Goal: Transaction & Acquisition: Purchase product/service

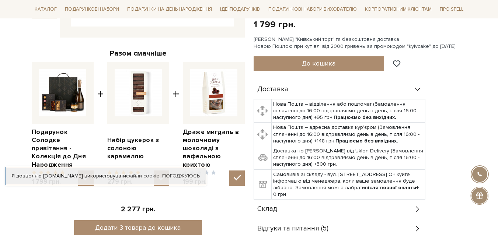
scroll to position [258, 0]
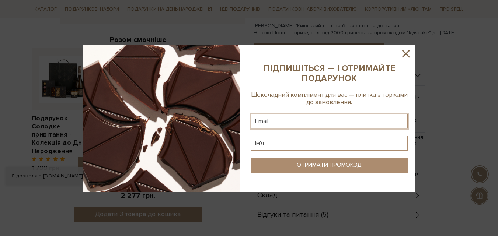
click at [276, 120] on input "text" at bounding box center [329, 121] width 157 height 15
type input "nelia.k@ukr.net"
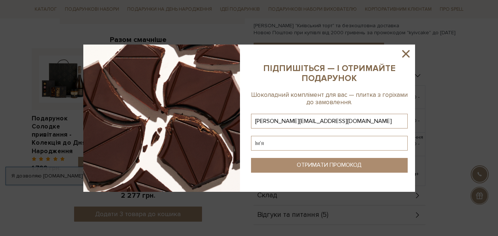
type input "nelia.k@ukr.net"
click at [280, 143] on input "text" at bounding box center [329, 143] width 157 height 15
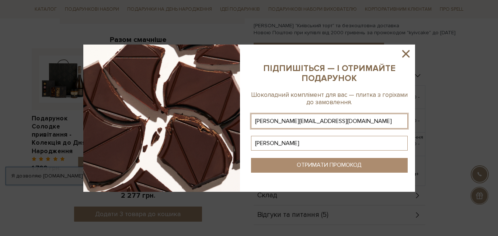
type input "Неля"
click at [326, 165] on div "ОТРИМАТИ ПРОМОКОД" at bounding box center [328, 165] width 65 height 7
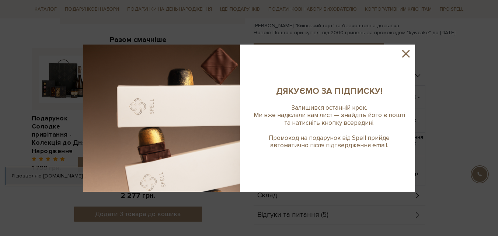
click at [408, 53] on icon at bounding box center [405, 54] width 13 height 13
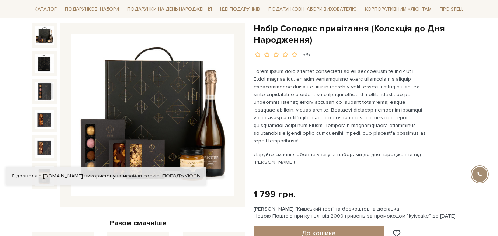
scroll to position [0, 0]
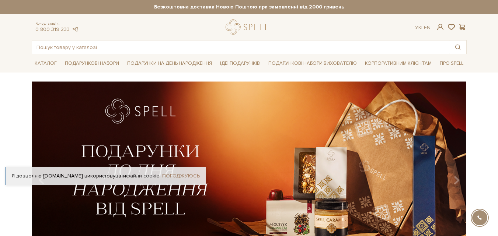
click at [195, 173] on link "Погоджуюсь" at bounding box center [181, 176] width 38 height 7
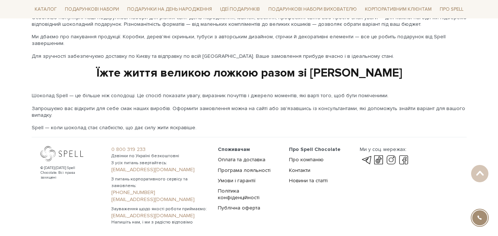
scroll to position [1271, 0]
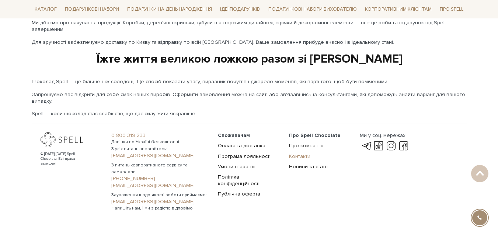
click at [300, 153] on link "Контакти" at bounding box center [299, 156] width 21 height 6
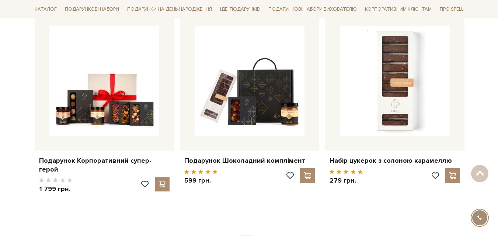
scroll to position [313, 0]
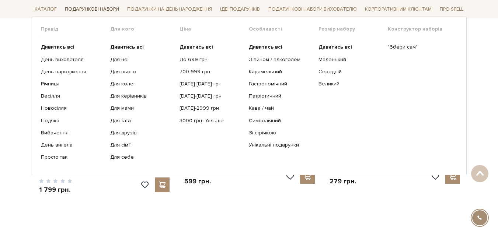
click at [89, 9] on link "Подарункові набори" at bounding box center [92, 9] width 60 height 11
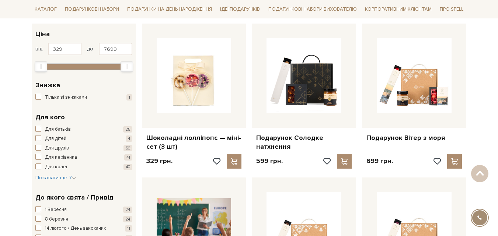
scroll to position [147, 0]
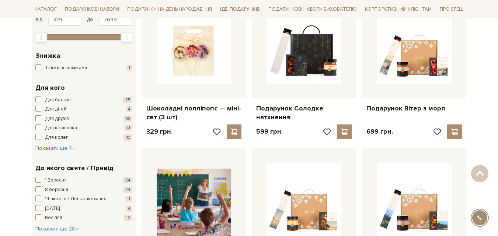
click at [57, 115] on span "Для друзів" at bounding box center [57, 118] width 24 height 7
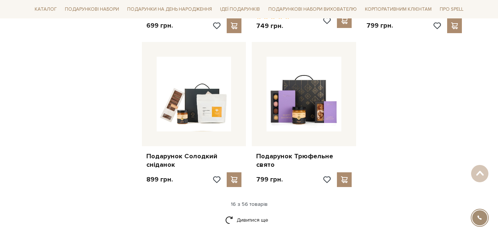
scroll to position [773, 0]
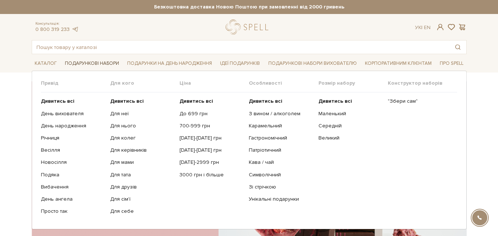
click at [88, 62] on link "Подарункові набори" at bounding box center [92, 63] width 60 height 11
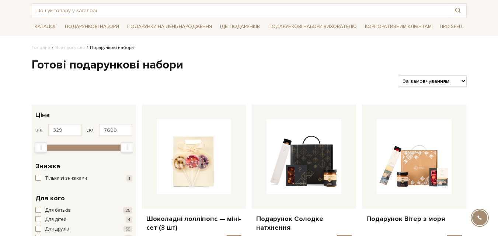
scroll to position [74, 0]
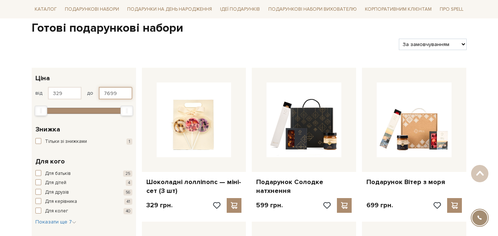
drag, startPoint x: 117, startPoint y: 92, endPoint x: 92, endPoint y: 88, distance: 25.3
click at [92, 88] on div "від 329 до 7699" at bounding box center [83, 93] width 97 height 13
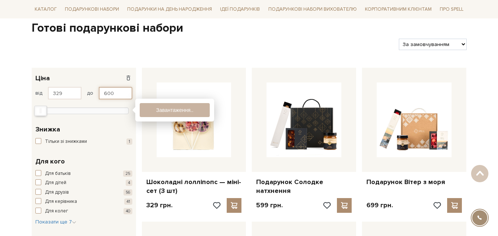
type input "600"
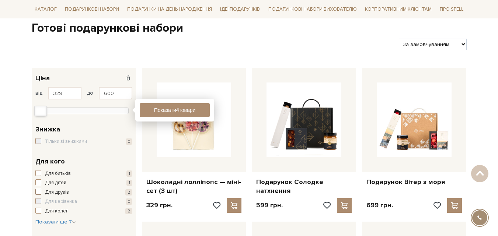
click at [39, 192] on span "button" at bounding box center [38, 192] width 6 height 6
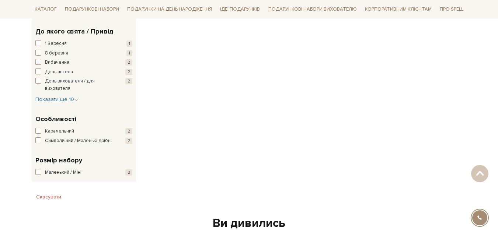
scroll to position [295, 0]
click at [64, 131] on span "Карамельний" at bounding box center [59, 130] width 29 height 7
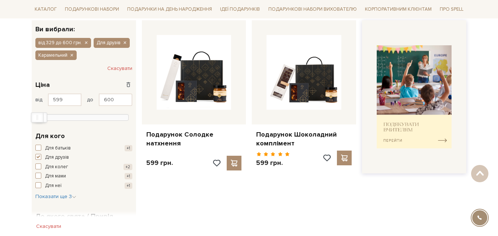
scroll to position [110, 0]
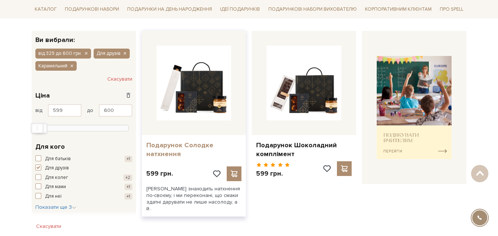
click at [168, 145] on link "Подарунок Солодке натхнення" at bounding box center [193, 149] width 95 height 17
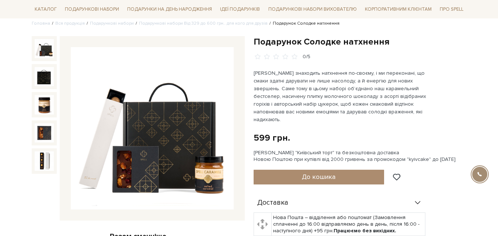
scroll to position [74, 0]
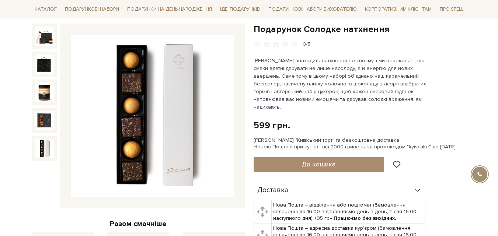
click at [43, 153] on img at bounding box center [44, 148] width 19 height 19
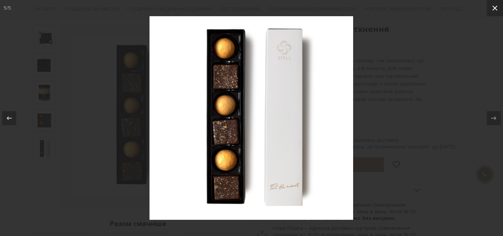
click at [497, 7] on icon at bounding box center [495, 8] width 9 height 9
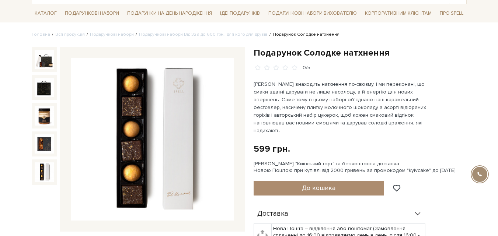
scroll to position [37, 0]
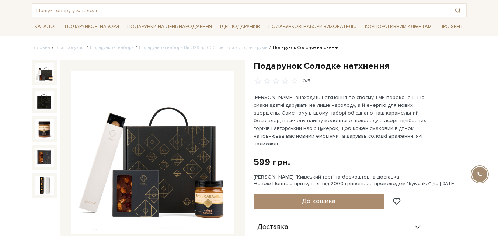
click at [44, 77] on img at bounding box center [44, 72] width 19 height 19
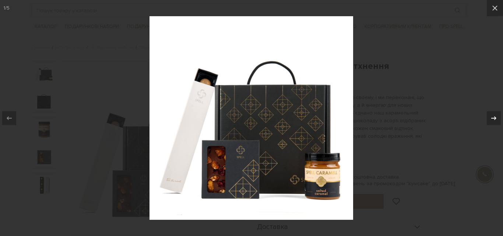
click at [494, 119] on icon at bounding box center [493, 118] width 9 height 9
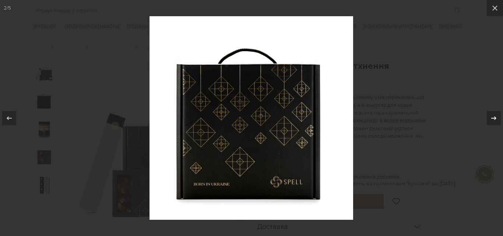
click at [494, 119] on icon at bounding box center [493, 118] width 9 height 9
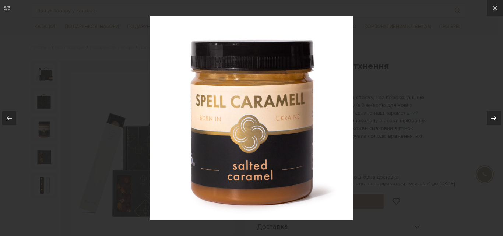
click at [495, 119] on icon at bounding box center [493, 118] width 5 height 4
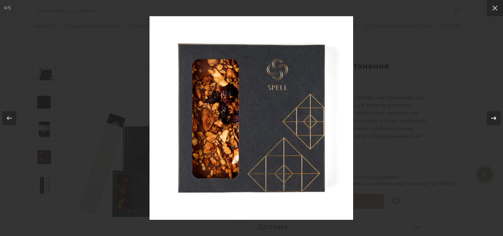
click at [495, 119] on icon at bounding box center [493, 118] width 5 height 4
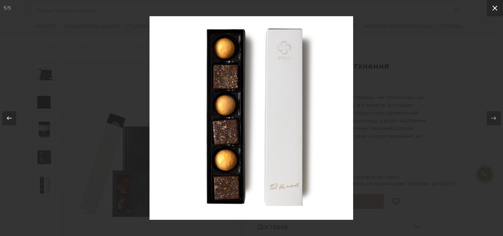
click at [493, 11] on icon at bounding box center [495, 8] width 9 height 9
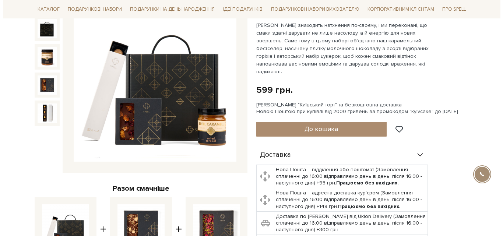
scroll to position [110, 0]
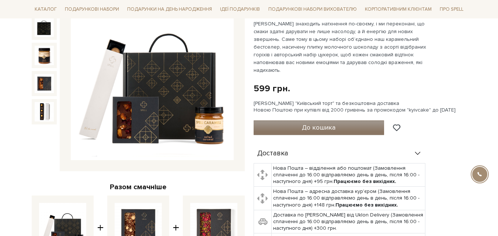
click at [324, 123] on span "До кошика" at bounding box center [319, 127] width 34 height 8
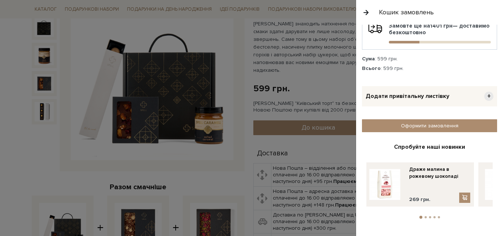
scroll to position [34, 0]
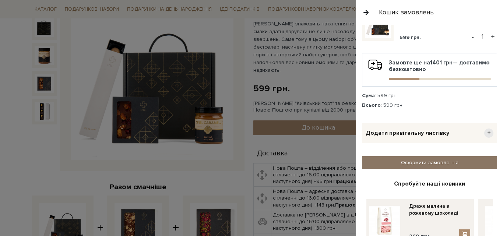
click at [431, 160] on link "Оформити замовлення" at bounding box center [429, 162] width 135 height 13
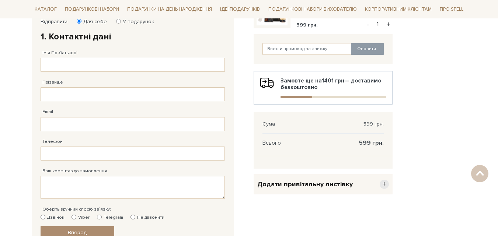
scroll to position [147, 0]
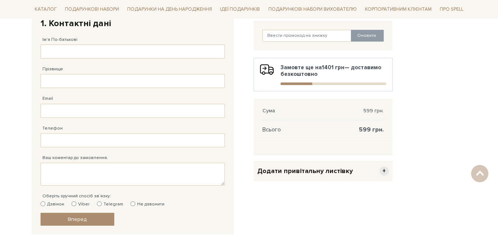
click at [43, 204] on input "Дзвінок" at bounding box center [43, 203] width 5 height 5
radio input "true"
click at [54, 49] on input "Ім'я По-батькові" at bounding box center [133, 52] width 184 height 14
type input "Неля"
type input "Ковальчук"
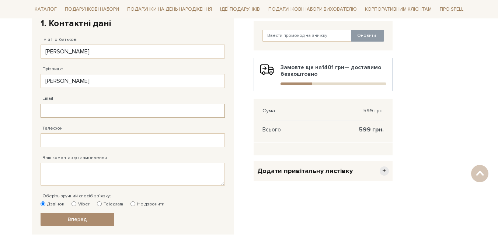
type input "nelia.k@ukr.net"
type input "38 (096) 658 27 40"
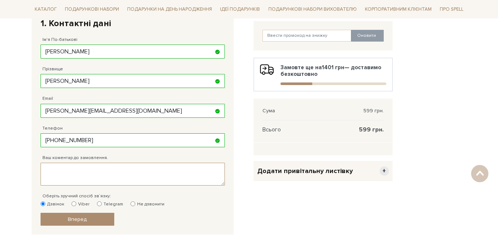
click at [57, 176] on textarea "Ваш коментар до замовлення." at bounding box center [133, 174] width 184 height 23
click at [82, 168] on textarea "Дуже прошу на 24" at bounding box center [133, 174] width 184 height 23
click at [80, 168] on textarea "Дуже прошу на 24" at bounding box center [133, 174] width 184 height 23
click at [118, 169] on textarea "Дуже прошу доствку на 24" at bounding box center [133, 174] width 184 height 23
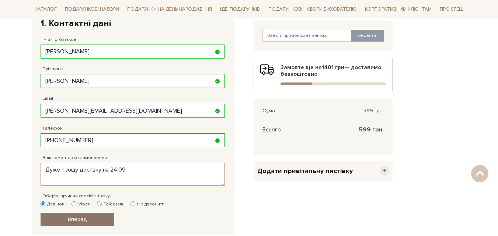
type textarea "Дуже прошу доствку на 24.09"
click at [87, 219] on link "Вперед" at bounding box center [78, 219] width 74 height 13
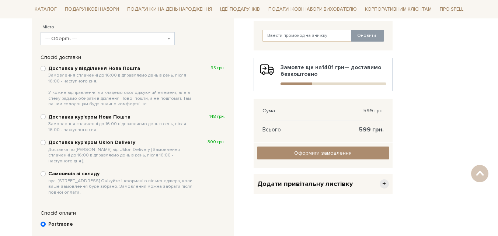
scroll to position [144, 0]
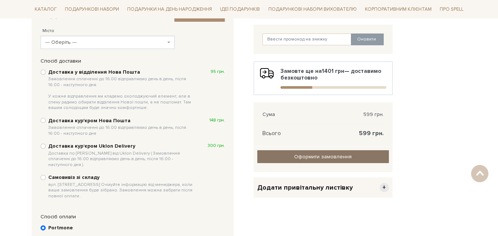
click at [318, 155] on span "Оформити замовлення" at bounding box center [322, 157] width 57 height 6
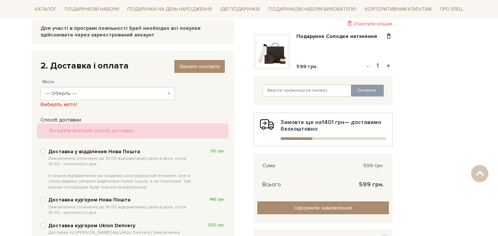
scroll to position [70, 0]
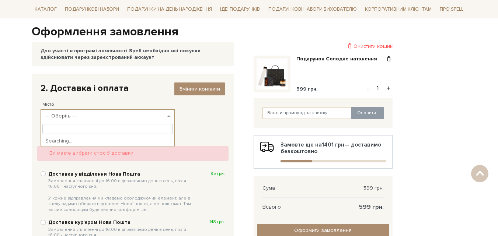
click at [168, 117] on b at bounding box center [168, 115] width 3 height 1
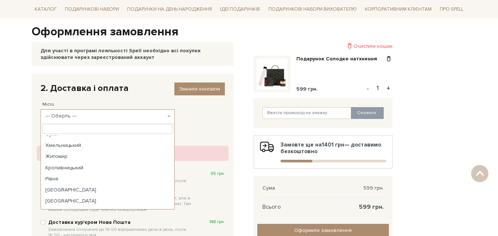
scroll to position [169, 0]
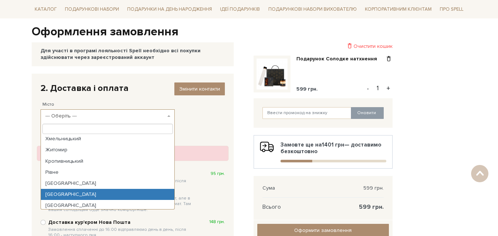
select select "Тернопіль"
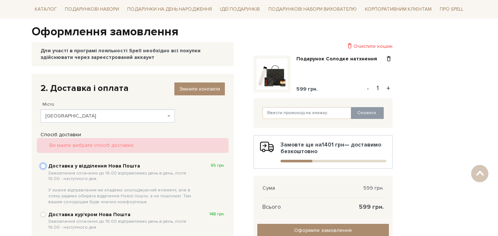
click at [42, 164] on input "Доставка у відділення Нова Пошта Замовлення сплаченні до 16:00 відправляємо ден…" at bounding box center [43, 166] width 5 height 5
radio input "true"
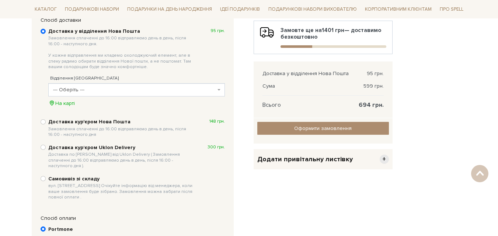
scroll to position [180, 0]
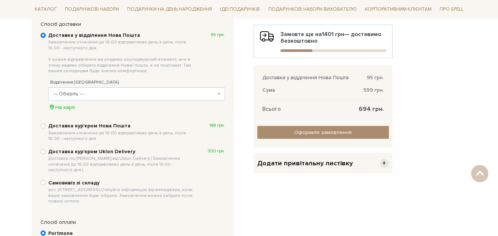
click at [219, 90] on span at bounding box center [219, 93] width 1 height 13
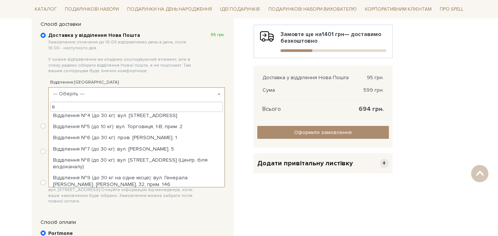
scroll to position [0, 0]
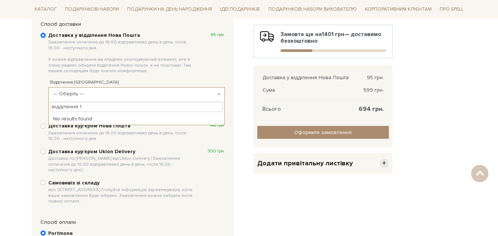
type input "відділення 10"
drag, startPoint x: 86, startPoint y: 106, endPoint x: 50, endPoint y: 105, distance: 35.7
click at [50, 105] on input "відділення 10" at bounding box center [136, 107] width 173 height 10
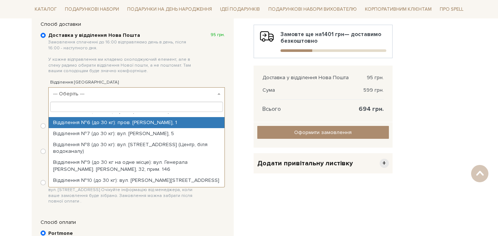
scroll to position [74, 0]
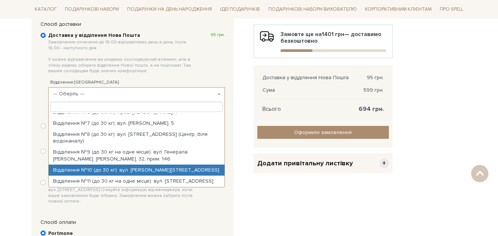
select select "Відділення №10 (до 30 кг): вул. Максима Кривоноса, 3"
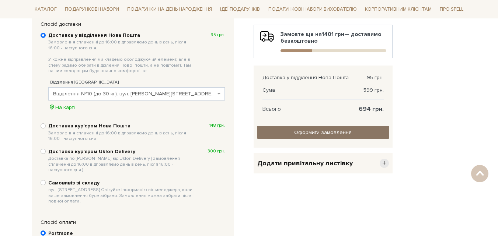
click at [325, 131] on input "Оформити замовлення" at bounding box center [322, 132] width 131 height 13
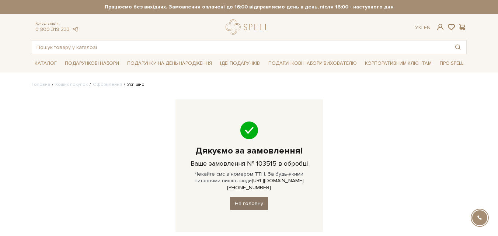
click at [253, 197] on link "На головну" at bounding box center [249, 203] width 38 height 13
